Goal: Check status: Check status

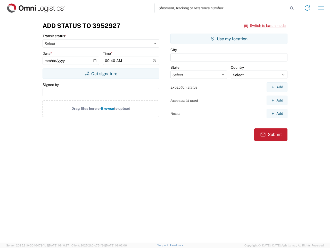
click at [222, 8] on input "search" at bounding box center [222, 8] width 134 height 10
click at [292, 8] on icon at bounding box center [291, 8] width 7 height 7
click at [307, 8] on icon at bounding box center [307, 8] width 8 height 8
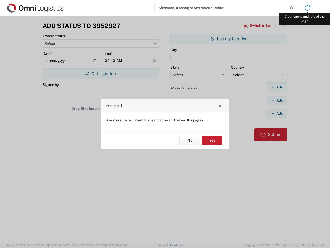
click at [321, 8] on div "Reload Are you sure, you want to clear cache and reload the page? No Yes" at bounding box center [165, 124] width 330 height 248
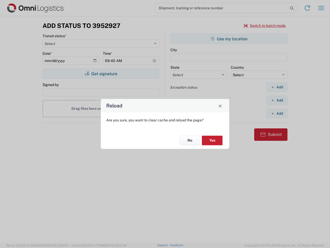
click at [265, 26] on div "Reload Are you sure, you want to clear cache and reload the page? No Yes" at bounding box center [165, 124] width 330 height 248
click at [101, 73] on div "Reload Are you sure, you want to clear cache and reload the page? No Yes" at bounding box center [165, 124] width 330 height 248
click at [229, 39] on div "Reload Are you sure, you want to clear cache and reload the page? No Yes" at bounding box center [165, 124] width 330 height 248
click at [277, 87] on div "Reload Are you sure, you want to clear cache and reload the page? No Yes" at bounding box center [165, 124] width 330 height 248
click at [277, 100] on div "Reload Are you sure, you want to clear cache and reload the page? No Yes" at bounding box center [165, 124] width 330 height 248
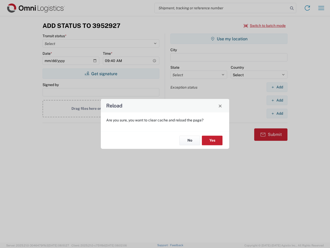
click at [277, 113] on div "Reload Are you sure, you want to clear cache and reload the page? No Yes" at bounding box center [165, 124] width 330 height 248
